Goal: Task Accomplishment & Management: Manage account settings

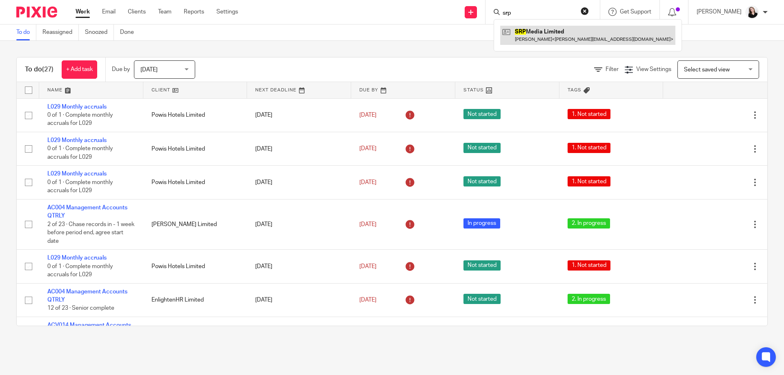
type input "srp"
click at [594, 33] on link at bounding box center [587, 35] width 175 height 19
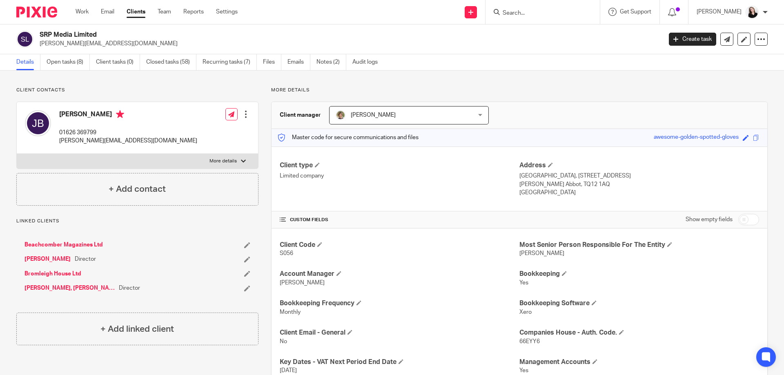
click at [541, 3] on div at bounding box center [543, 12] width 114 height 24
click at [546, 17] on form at bounding box center [545, 12] width 87 height 10
click at [518, 13] on input "Search" at bounding box center [539, 13] width 74 height 7
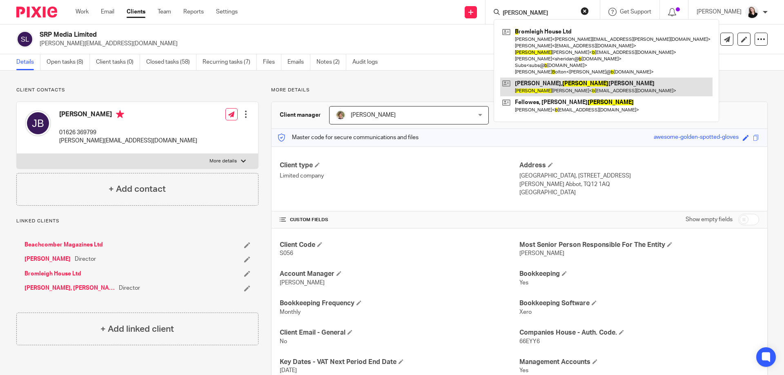
type input "ian b"
click at [592, 89] on link at bounding box center [606, 87] width 212 height 19
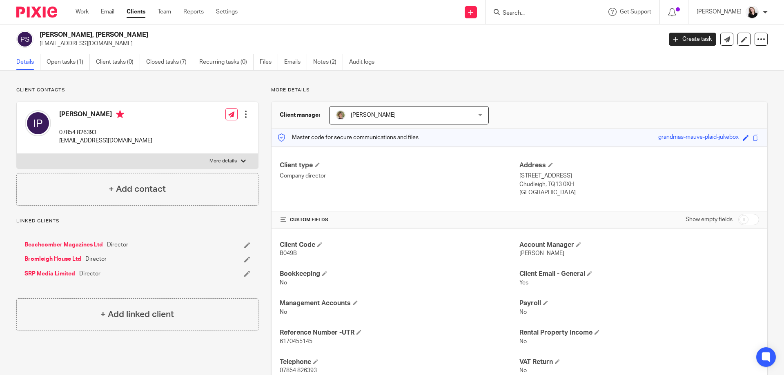
click at [571, 16] on input "Search" at bounding box center [539, 13] width 74 height 7
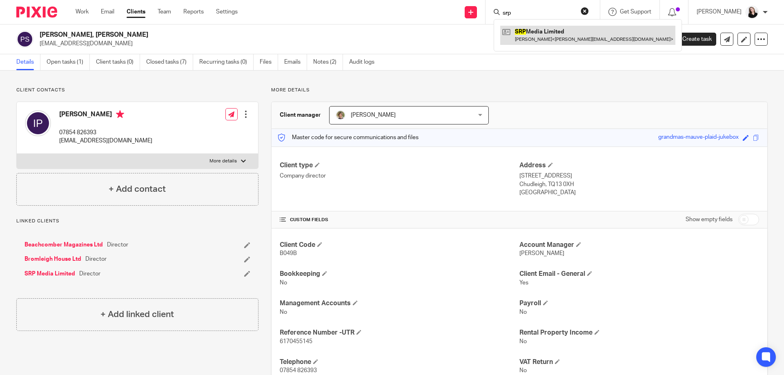
type input "srp"
click at [568, 32] on link at bounding box center [587, 35] width 175 height 19
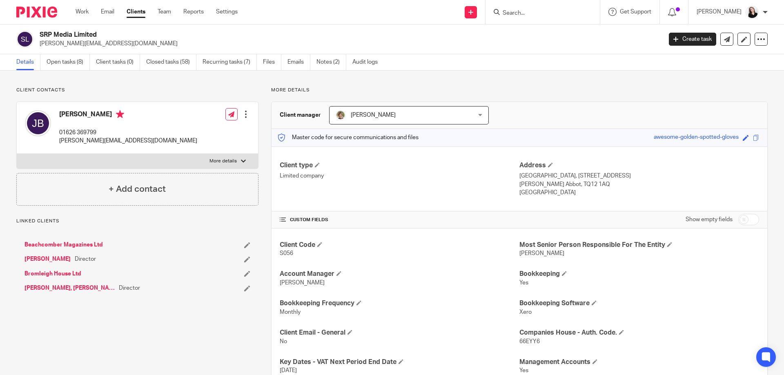
click at [339, 64] on link "Notes (2)" at bounding box center [332, 62] width 30 height 16
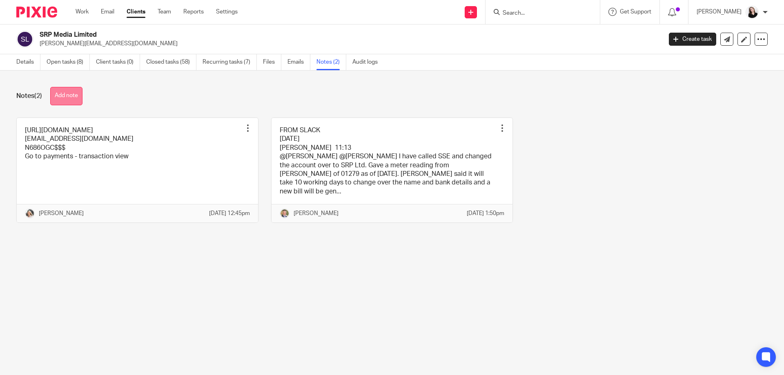
click at [53, 91] on button "Add note" at bounding box center [66, 96] width 32 height 18
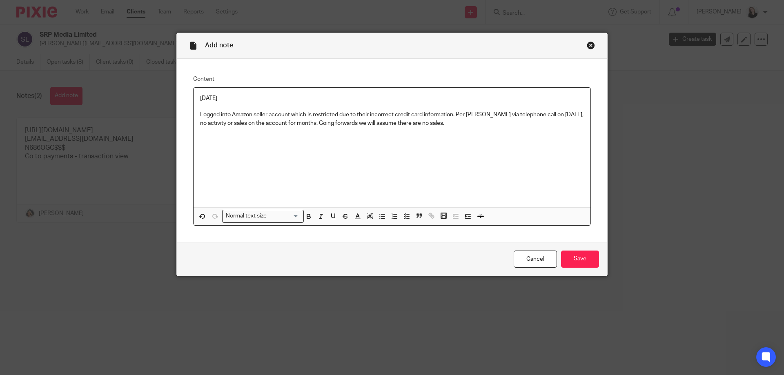
click at [555, 251] on div "Cancel Save" at bounding box center [392, 259] width 431 height 34
click at [572, 259] on input "Save" at bounding box center [580, 260] width 38 height 18
